Goal: Navigation & Orientation: Find specific page/section

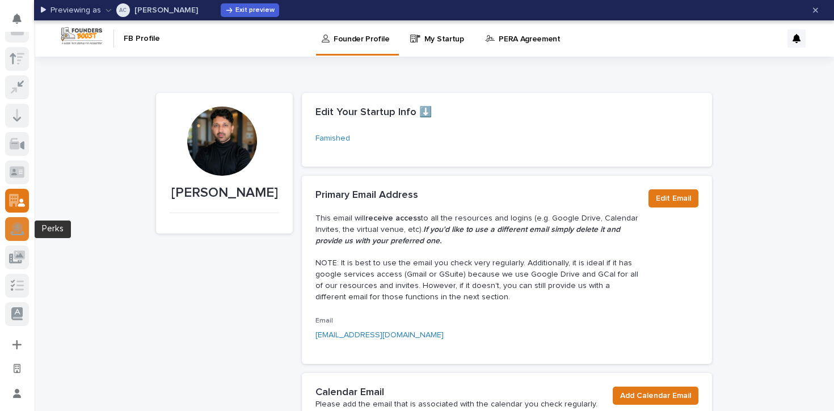
click at [14, 222] on icon at bounding box center [17, 228] width 13 height 13
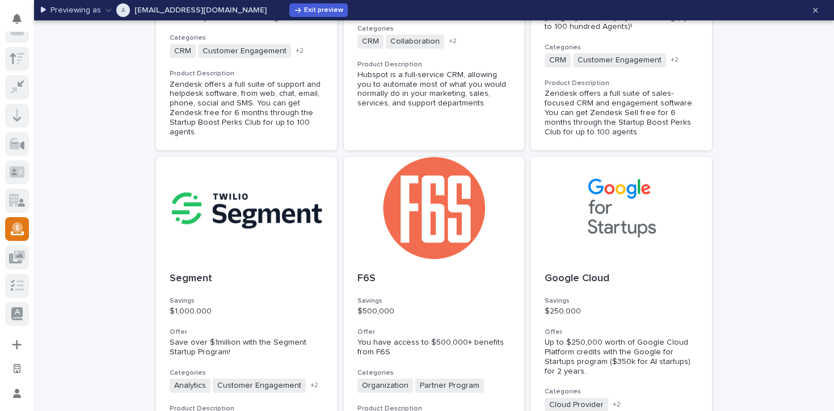
scroll to position [636, 0]
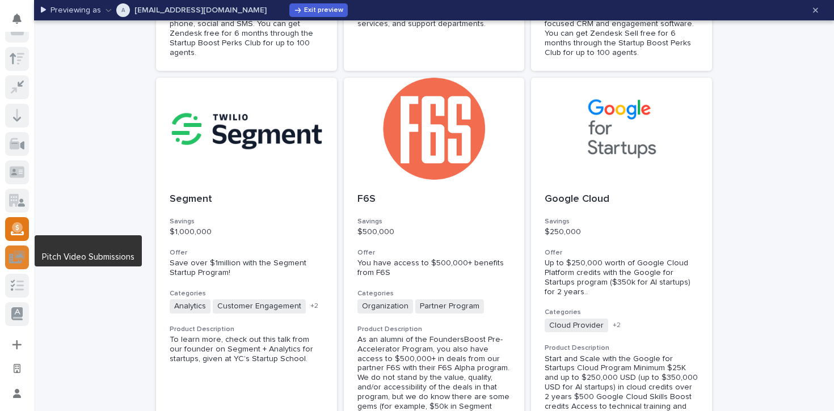
click at [20, 261] on icon at bounding box center [16, 258] width 15 height 11
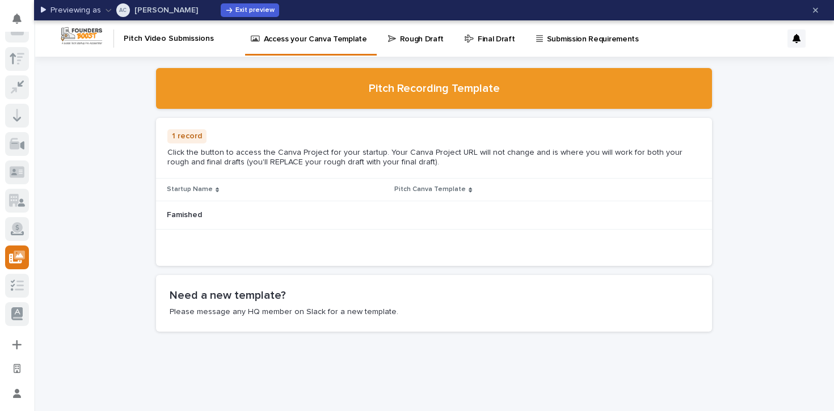
scroll to position [19, 0]
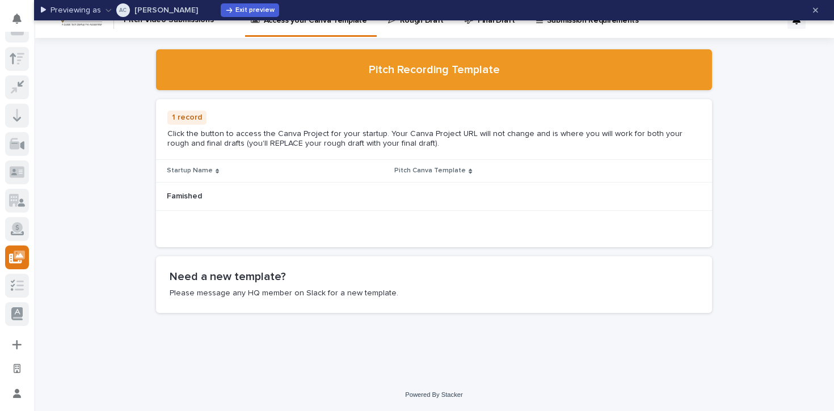
click at [399, 31] on link "Rough Draft" at bounding box center [418, 19] width 62 height 35
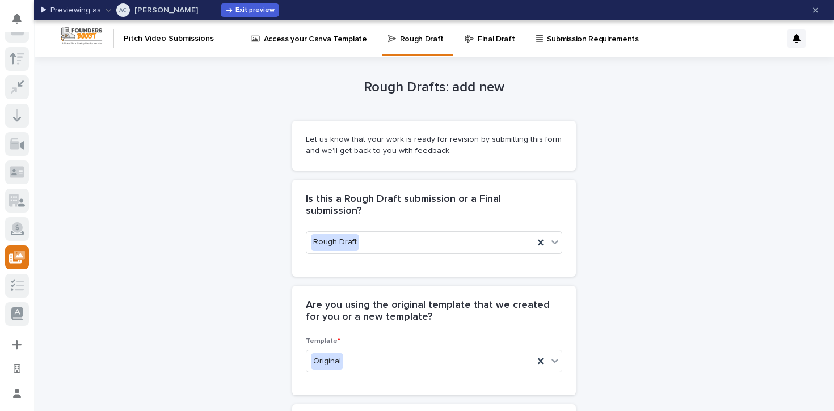
click at [478, 41] on p "Final Draft" at bounding box center [496, 32] width 37 height 24
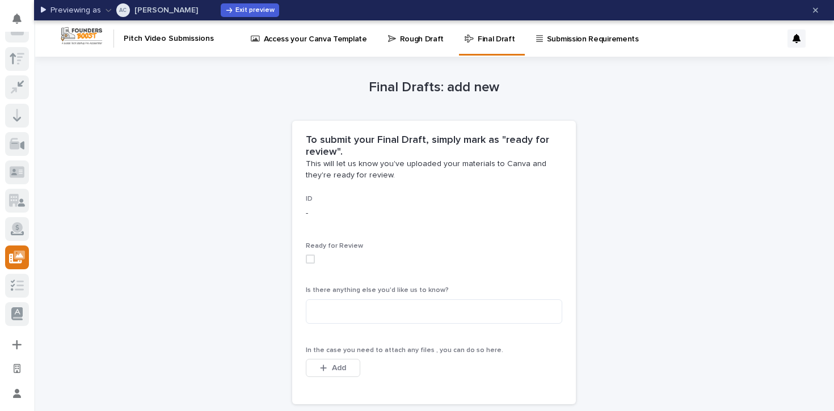
click at [575, 40] on p "Submission Requirements" at bounding box center [593, 32] width 92 height 24
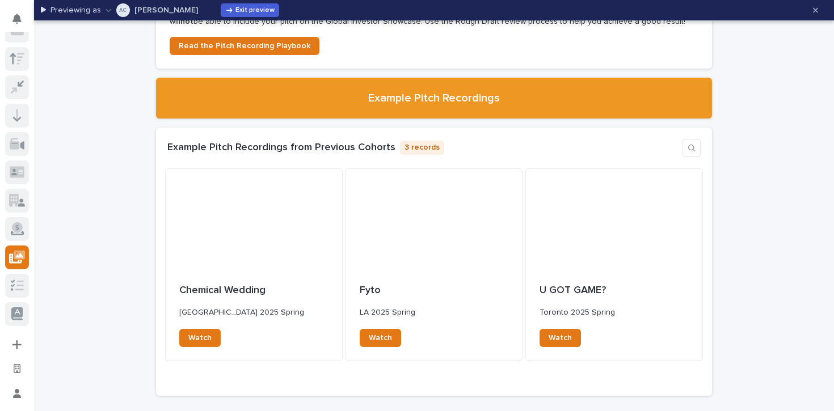
scroll to position [498, 0]
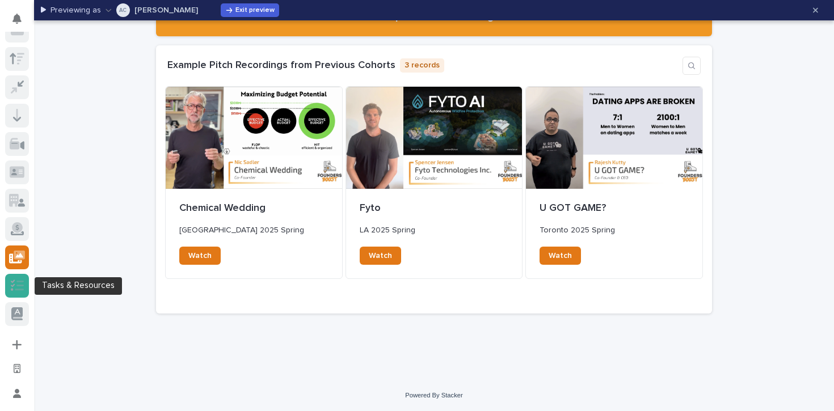
click at [19, 284] on icon at bounding box center [19, 285] width 9 height 10
